Goal: Task Accomplishment & Management: Manage account settings

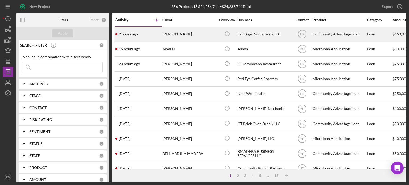
click at [261, 34] on div "Iron Age Productions, LLC" at bounding box center [263, 34] width 53 height 14
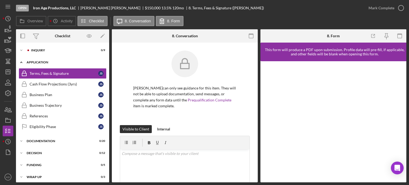
click at [21, 63] on polyline at bounding box center [21, 62] width 2 height 1
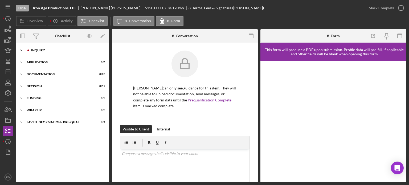
click at [21, 50] on icon "Icon/Expander" at bounding box center [21, 50] width 11 height 11
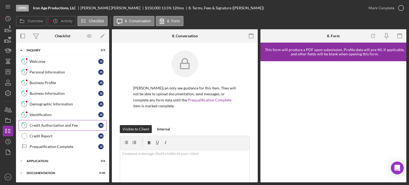
click at [51, 124] on div "Credit Authorization and Fee" at bounding box center [64, 125] width 69 height 4
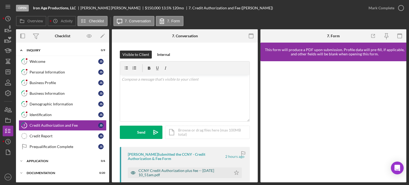
click at [219, 169] on div "CCNY Credit Authorization plus fee -- [DATE] 10_51am.pdf" at bounding box center [183, 172] width 90 height 9
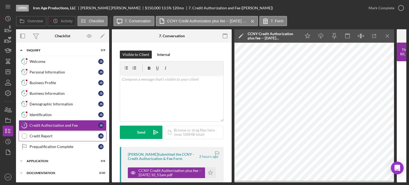
click at [35, 135] on div "Credit Report" at bounding box center [64, 136] width 69 height 4
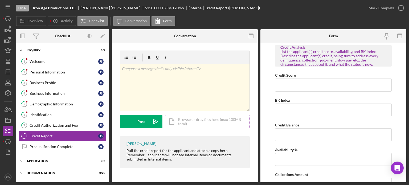
click at [193, 121] on div "Icon/Document Browse or drag files here (max 100MB total) Tap to choose files o…" at bounding box center [207, 121] width 85 height 13
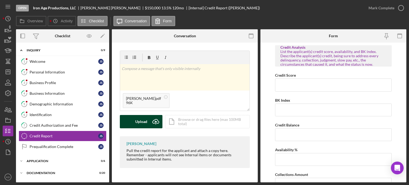
click at [142, 121] on div "Upload" at bounding box center [141, 121] width 12 height 13
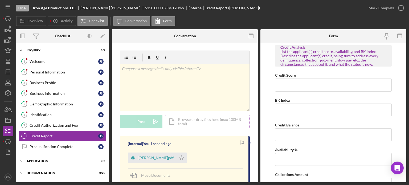
click at [194, 122] on div "Icon/Document Browse or drag files here (max 100MB total) Tap to choose files o…" at bounding box center [207, 121] width 85 height 13
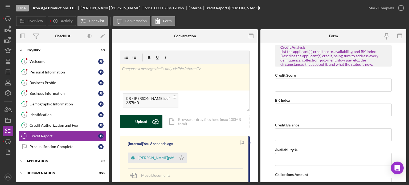
click at [138, 123] on div "Upload" at bounding box center [141, 121] width 12 height 13
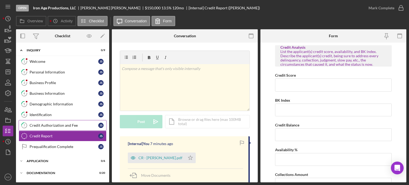
click at [47, 123] on div "Credit Authorization and Fee" at bounding box center [64, 125] width 69 height 4
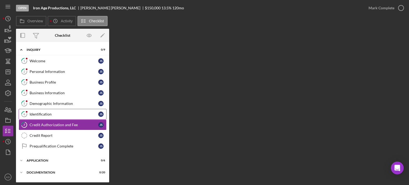
click at [40, 113] on div "Identification" at bounding box center [64, 114] width 69 height 4
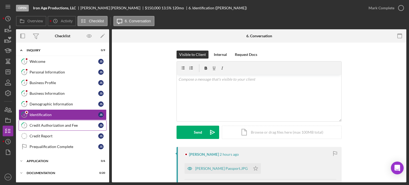
click at [42, 123] on div "Credit Authorization and Fee" at bounding box center [64, 125] width 69 height 4
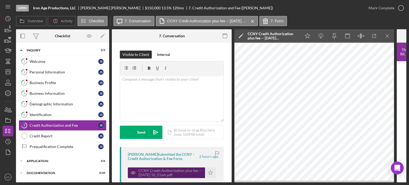
click at [157, 171] on div "CCNY Credit Authorization plus fee -- 2025-09-23 10_51am.pdf" at bounding box center [170, 172] width 64 height 9
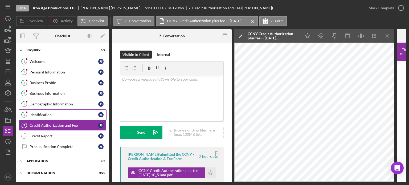
click at [52, 114] on div "Identification" at bounding box center [64, 115] width 69 height 4
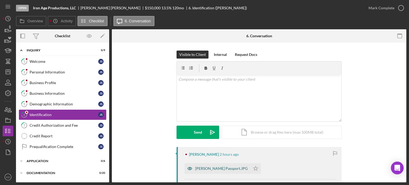
click at [210, 168] on div "Santana Passport.JPG" at bounding box center [221, 168] width 52 height 4
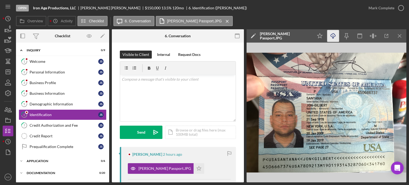
click at [330, 34] on icon "Icon/Download" at bounding box center [333, 36] width 12 height 12
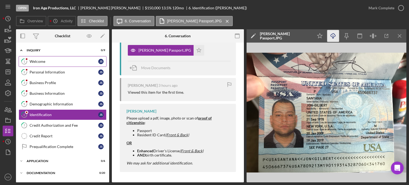
click at [31, 60] on div "Welcome" at bounding box center [64, 61] width 69 height 4
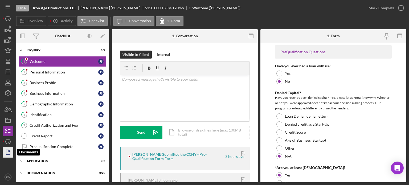
click at [10, 153] on polygon "button" at bounding box center [8, 152] width 4 height 5
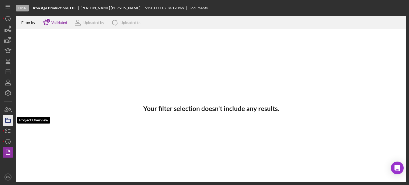
click at [5, 123] on icon "button" at bounding box center [7, 120] width 13 height 13
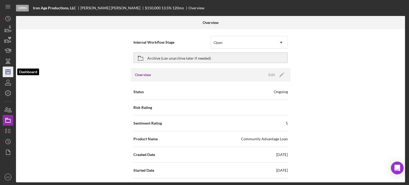
click at [4, 71] on icon "Icon/Dashboard" at bounding box center [7, 71] width 13 height 13
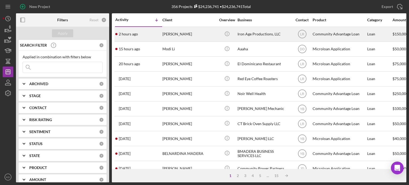
click at [256, 30] on div "Iron Age Productions, LLC" at bounding box center [263, 34] width 53 height 14
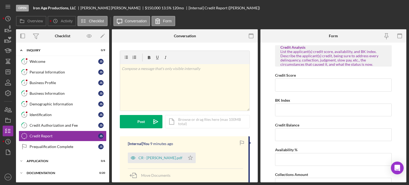
scroll to position [22, 0]
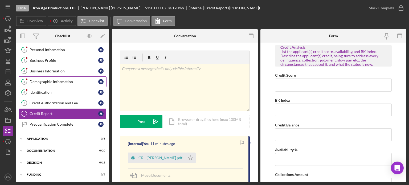
click at [53, 81] on div "Demographic Information" at bounding box center [64, 82] width 69 height 4
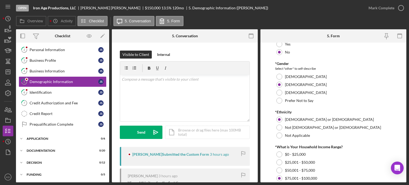
scroll to position [246, 0]
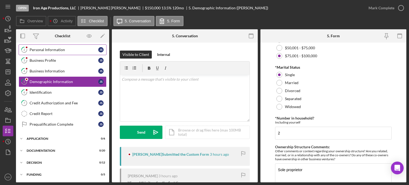
click at [62, 51] on div "Personal Information" at bounding box center [64, 50] width 69 height 4
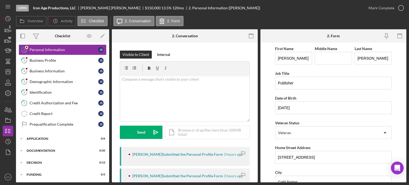
scroll to position [122, 0]
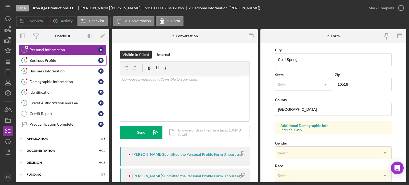
click at [42, 60] on div "Business Profile" at bounding box center [64, 60] width 69 height 4
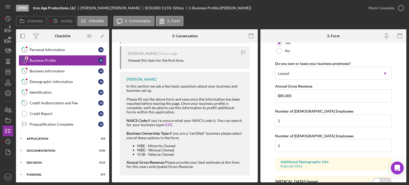
scroll to position [428, 0]
click at [21, 137] on icon "Icon/Expander" at bounding box center [21, 138] width 11 height 11
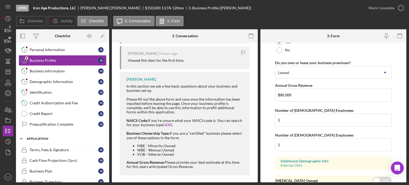
click at [21, 137] on icon "Icon/Expander" at bounding box center [21, 138] width 11 height 11
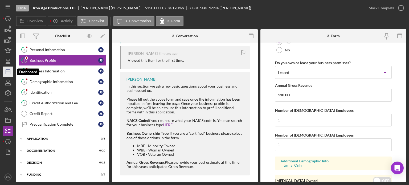
click at [10, 70] on polygon "button" at bounding box center [8, 72] width 4 height 4
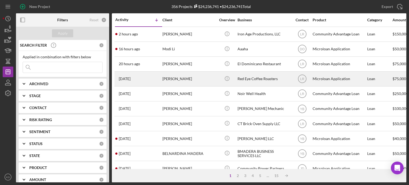
click at [243, 78] on div "Red Eye Coffee Roasters" at bounding box center [263, 79] width 53 height 14
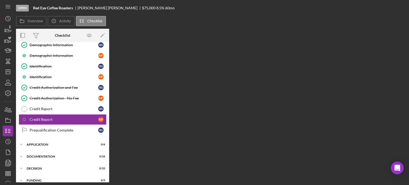
scroll to position [97, 0]
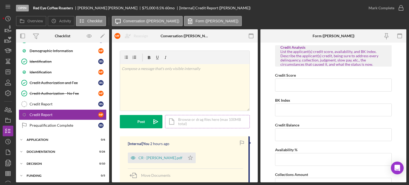
click at [195, 122] on div "Icon/Document Browse or drag files here (max 100MB total) Tap to choose files o…" at bounding box center [207, 121] width 85 height 13
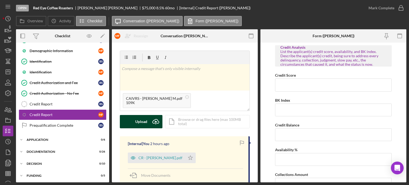
click at [143, 121] on div "Upload" at bounding box center [141, 121] width 12 height 13
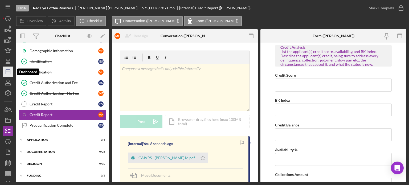
click at [5, 71] on icon "Icon/Dashboard" at bounding box center [7, 71] width 13 height 13
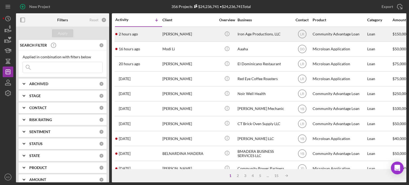
click at [251, 35] on div "Iron Age Productions, LLC" at bounding box center [263, 34] width 53 height 14
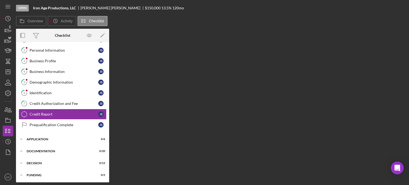
scroll to position [22, 0]
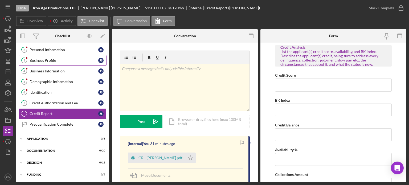
click at [45, 59] on div "Business Profile" at bounding box center [64, 60] width 69 height 4
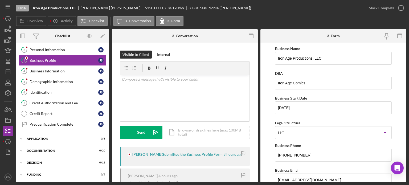
scroll to position [122, 0]
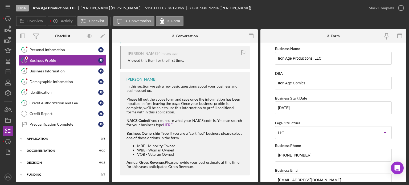
click at [404, 155] on form "Business Name Iron Age Productions, LLC DBA Iron Age Comics Business Start Date…" at bounding box center [333, 113] width 146 height 140
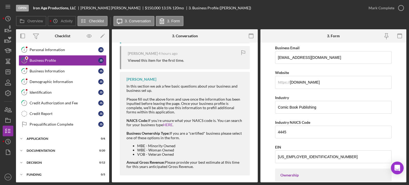
scroll to position [245, 0]
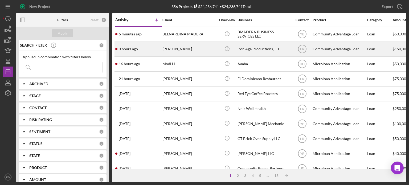
click at [245, 47] on div "Iron Age Productions, LLC" at bounding box center [263, 49] width 53 height 14
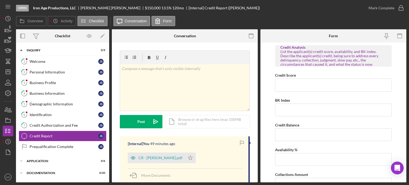
scroll to position [23, 0]
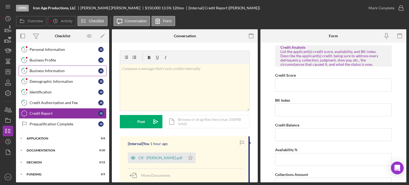
click at [57, 71] on div "Business Information" at bounding box center [64, 71] width 69 height 4
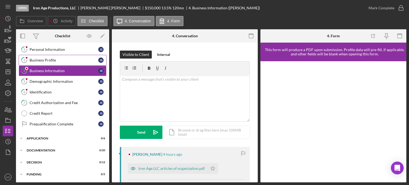
click at [53, 59] on div "Business Profile" at bounding box center [64, 60] width 69 height 4
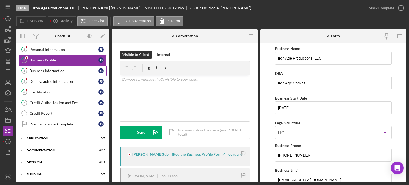
click at [59, 71] on div "Business Information" at bounding box center [64, 71] width 69 height 4
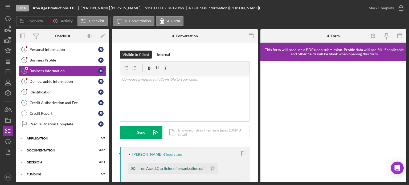
click at [156, 168] on div "Iron Age LLC articles of organization.pdf" at bounding box center [171, 168] width 66 height 4
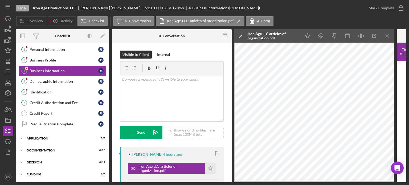
click at [230, 133] on div "Visible to Client Internal v Color teal Color pink Remove color Add row above A…" at bounding box center [172, 183] width 120 height 280
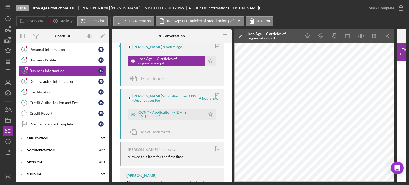
scroll to position [124, 0]
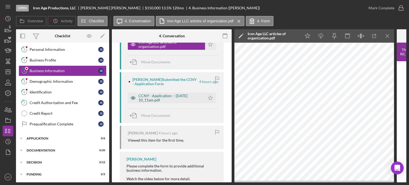
click at [159, 96] on div "CCNY - Application -- [DATE] 10_11am.pdf" at bounding box center [170, 98] width 64 height 9
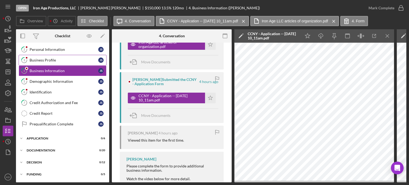
click at [54, 60] on div "Business Profile" at bounding box center [64, 60] width 69 height 4
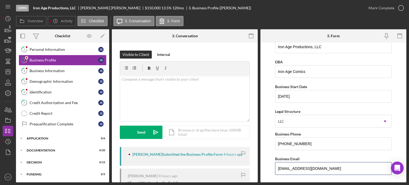
scroll to position [18, 0]
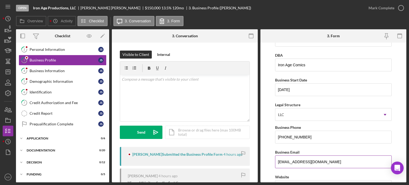
drag, startPoint x: 325, startPoint y: 178, endPoint x: 276, endPoint y: 160, distance: 51.4
click at [276, 160] on input "[EMAIL_ADDRESS][DOMAIN_NAME]" at bounding box center [333, 161] width 117 height 13
click at [44, 81] on div "Demographic Information" at bounding box center [64, 81] width 69 height 4
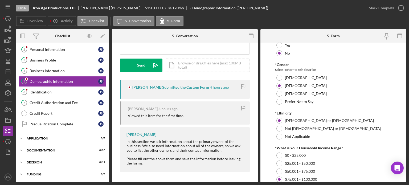
scroll to position [245, 0]
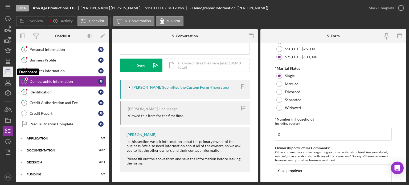
click at [7, 71] on icon "Icon/Dashboard" at bounding box center [7, 71] width 13 height 13
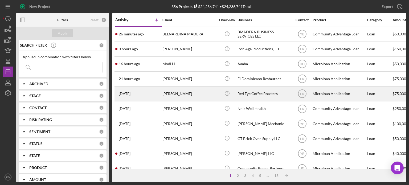
click at [209, 94] on div "[PERSON_NAME]" at bounding box center [188, 94] width 53 height 14
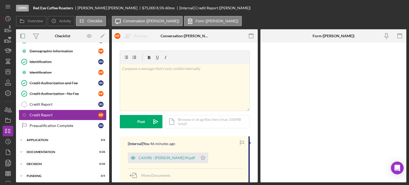
scroll to position [97, 0]
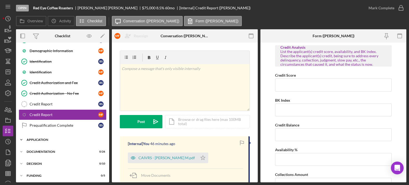
click at [21, 137] on icon "Icon/Expander" at bounding box center [21, 139] width 11 height 11
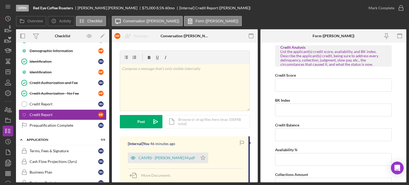
scroll to position [186, 0]
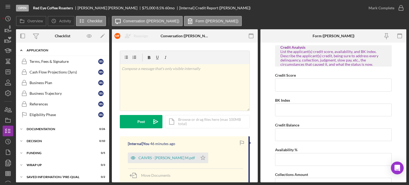
click at [23, 46] on icon "Icon/Expander" at bounding box center [21, 50] width 11 height 11
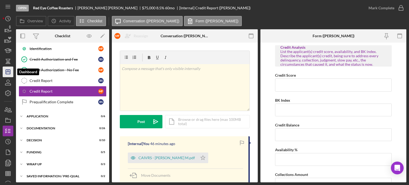
click at [9, 73] on icon "Icon/Dashboard" at bounding box center [7, 71] width 13 height 13
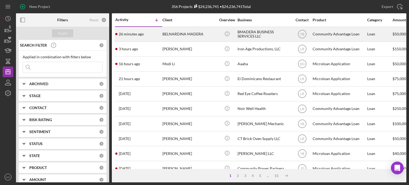
click at [249, 33] on div "BMADERA BUSINESS SERVICES LLC" at bounding box center [263, 34] width 53 height 14
